Goal: Information Seeking & Learning: Compare options

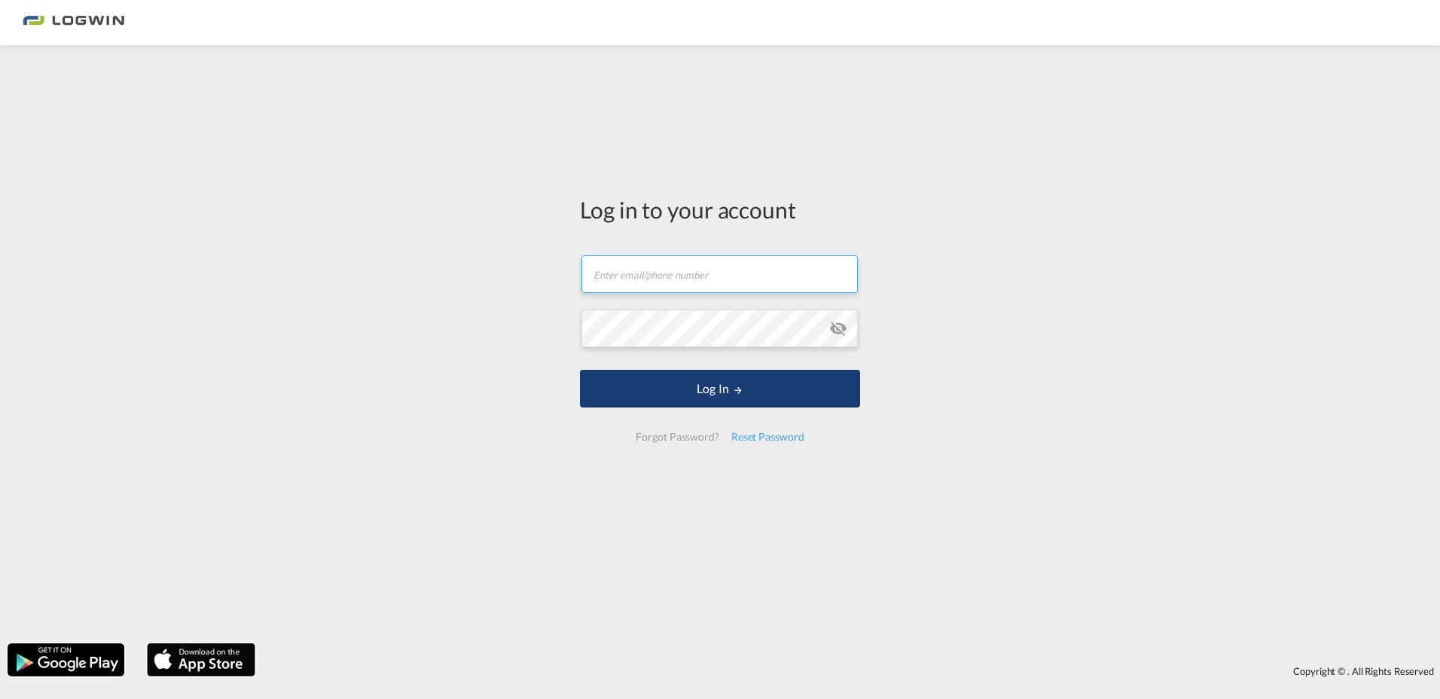
type input "[EMAIL_ADDRESS][DOMAIN_NAME]"
click at [678, 392] on button "Log In" at bounding box center [720, 389] width 280 height 38
